Goal: Task Accomplishment & Management: Use online tool/utility

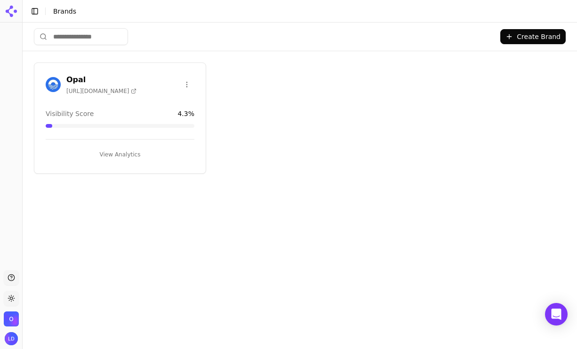
click at [103, 152] on button "View Analytics" at bounding box center [120, 154] width 149 height 15
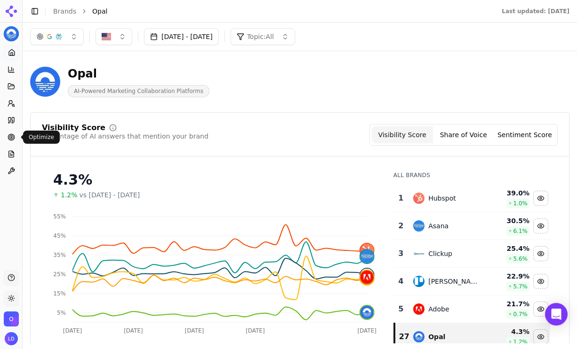
click at [15, 134] on icon at bounding box center [12, 138] width 8 height 8
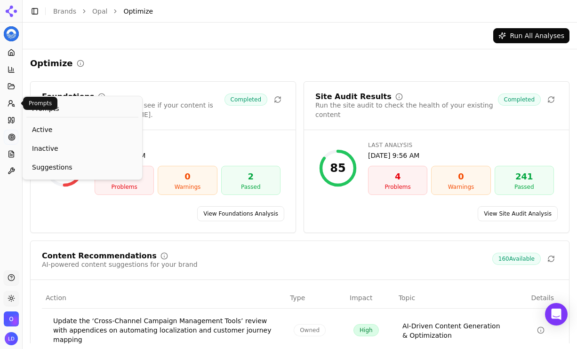
click at [13, 100] on icon at bounding box center [12, 104] width 8 height 8
click at [7, 100] on button "Prompts" at bounding box center [11, 103] width 15 height 15
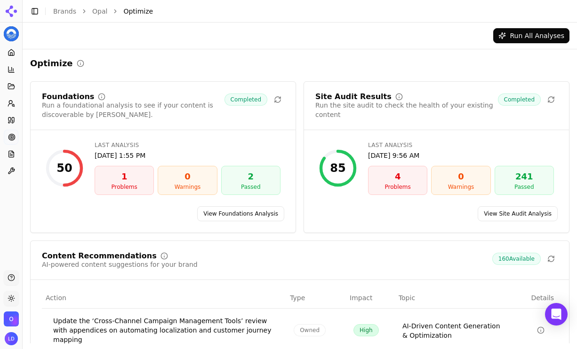
click at [13, 106] on circle at bounding box center [13, 105] width 2 height 2
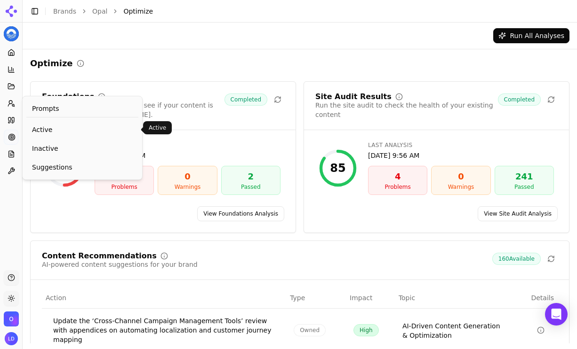
click at [32, 126] on span "Active" at bounding box center [82, 129] width 101 height 9
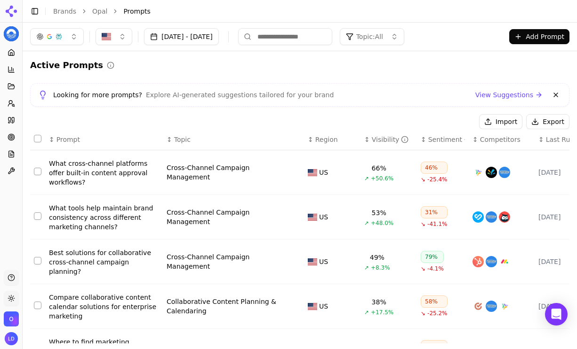
click at [82, 38] on button "button" at bounding box center [57, 36] width 54 height 17
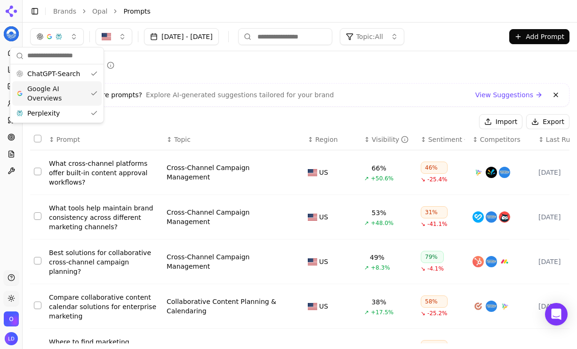
click at [66, 92] on span "Google AI Overviews" at bounding box center [56, 93] width 59 height 19
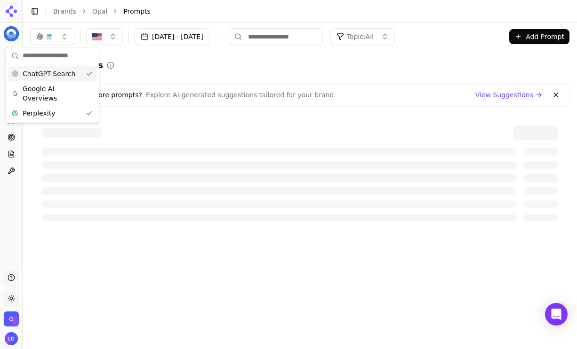
click at [71, 74] on span "ChatGPT-Search" at bounding box center [49, 73] width 53 height 9
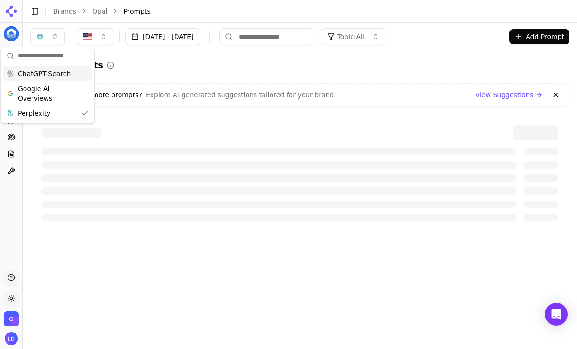
click at [133, 77] on div "Active Prompts Looking for more prompts? Explore AI-generated suggestions tailo…" at bounding box center [299, 146] width 539 height 174
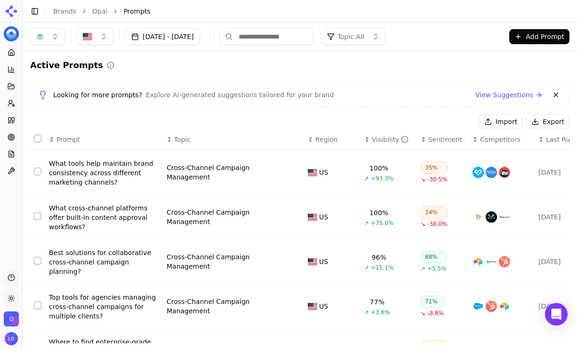
click at [52, 36] on button "button" at bounding box center [47, 36] width 35 height 17
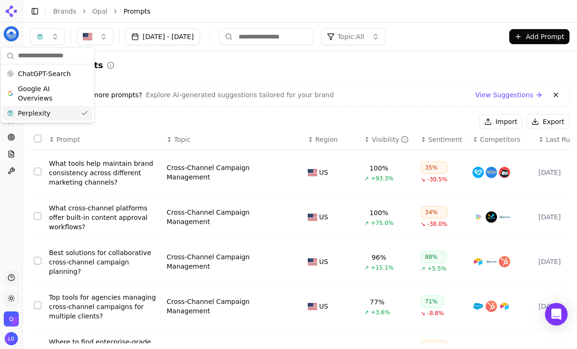
click at [55, 113] on div "Perplexity" at bounding box center [47, 113] width 89 height 15
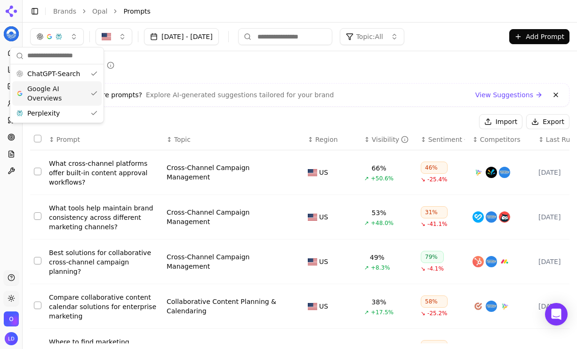
click at [55, 93] on span "Google AI Overviews" at bounding box center [56, 93] width 59 height 19
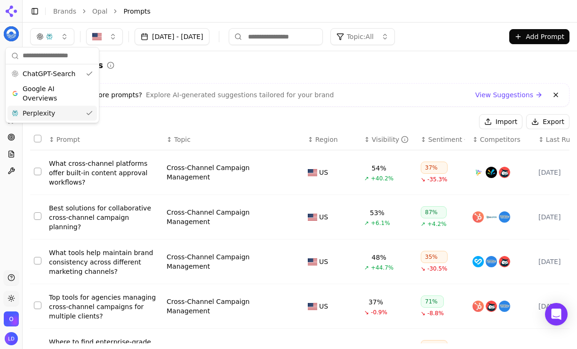
click at [55, 106] on div "Perplexity" at bounding box center [52, 113] width 89 height 15
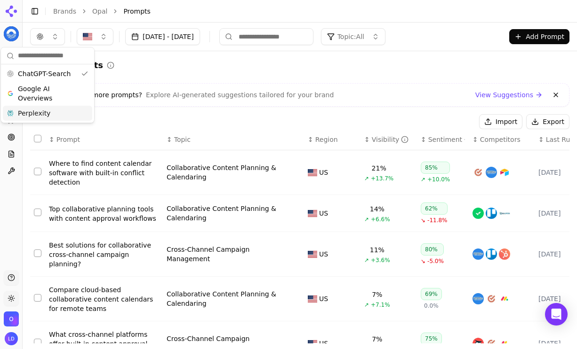
click at [57, 111] on div "Perplexity" at bounding box center [47, 113] width 89 height 15
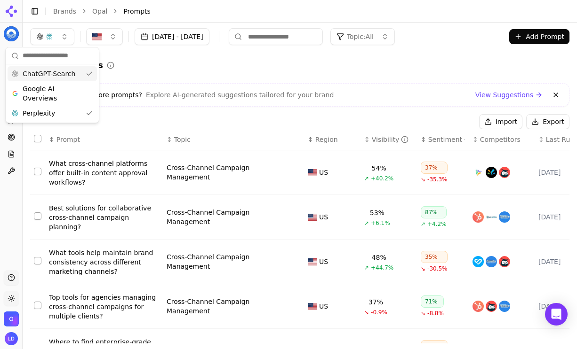
click at [60, 71] on span "ChatGPT-Search" at bounding box center [49, 73] width 53 height 9
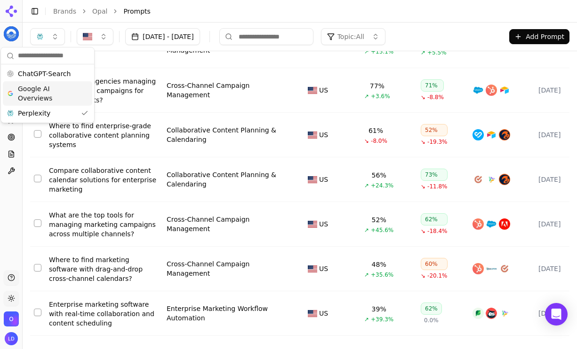
scroll to position [213, 0]
